Goal: Find specific page/section: Find specific page/section

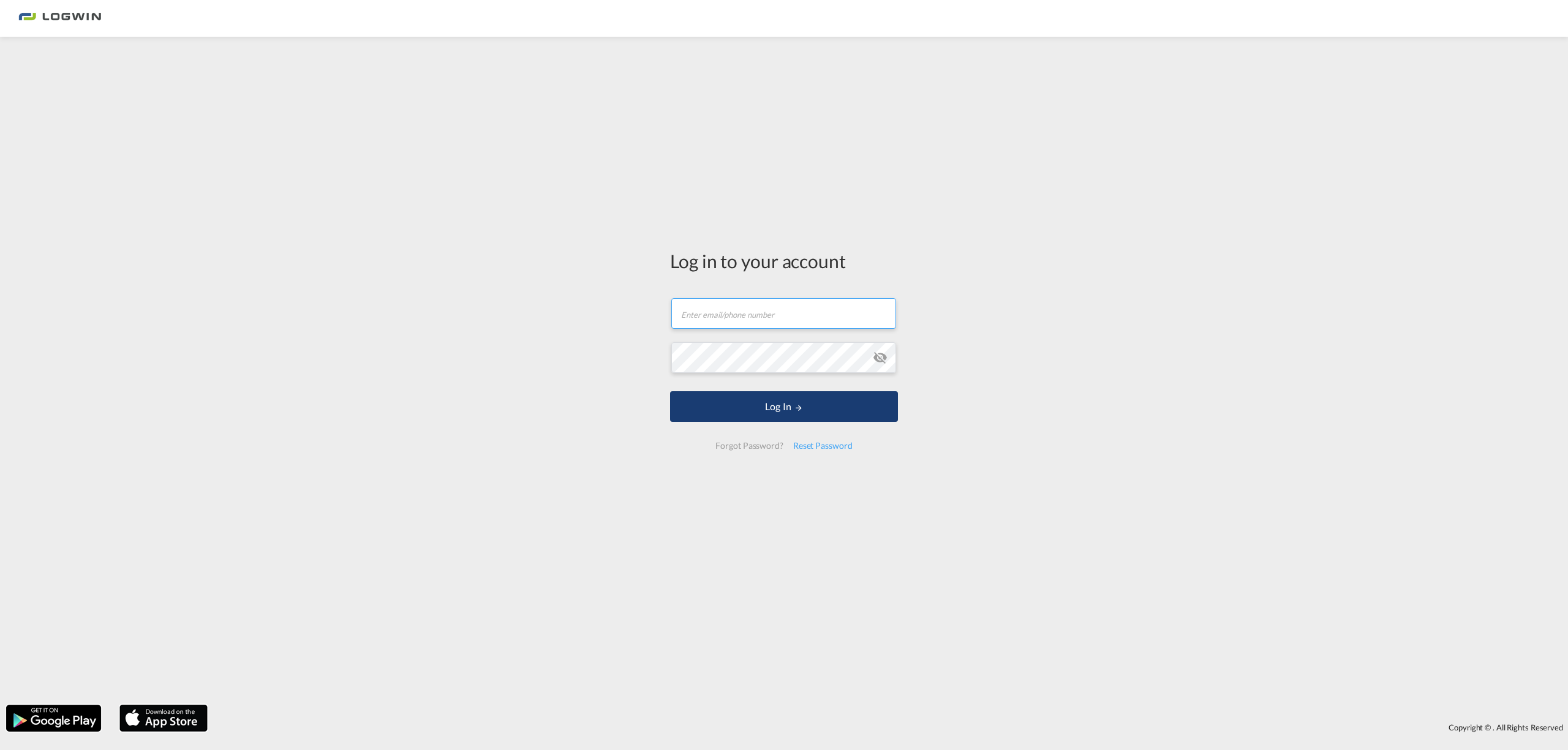
type input "[PERSON_NAME][EMAIL_ADDRESS][PERSON_NAME][DOMAIN_NAME]"
click at [775, 410] on button "Log In" at bounding box center [784, 406] width 228 height 31
